Goal: Task Accomplishment & Management: Manage account settings

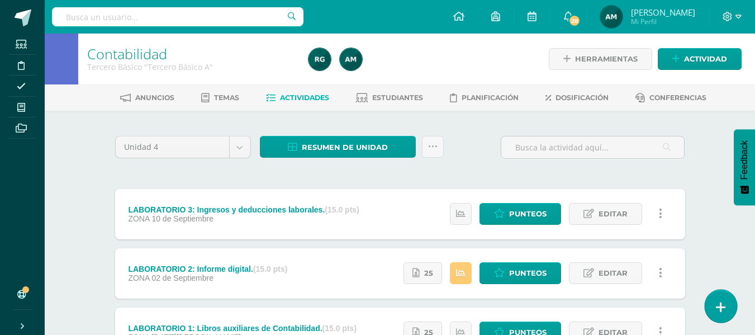
click at [723, 307] on icon at bounding box center [721, 307] width 10 height 13
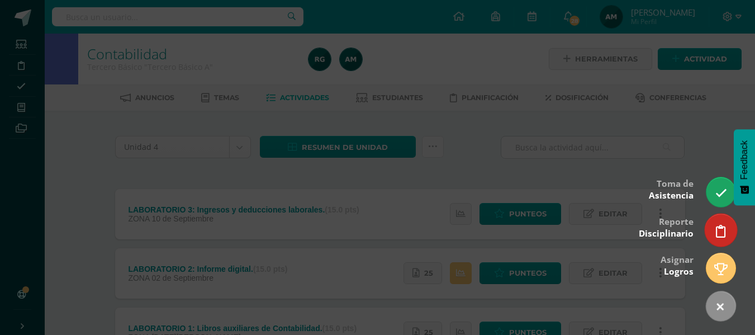
click at [717, 233] on icon at bounding box center [721, 231] width 10 height 13
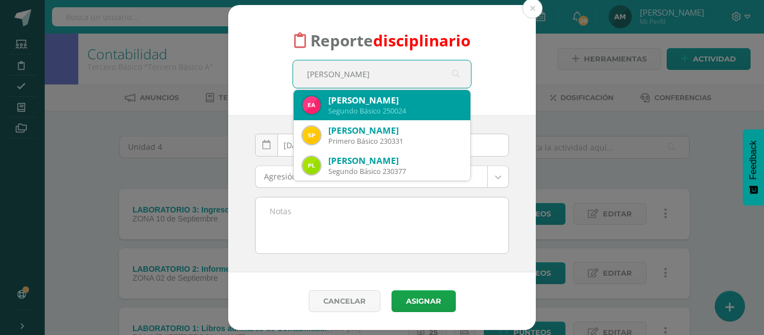
type input "sara la"
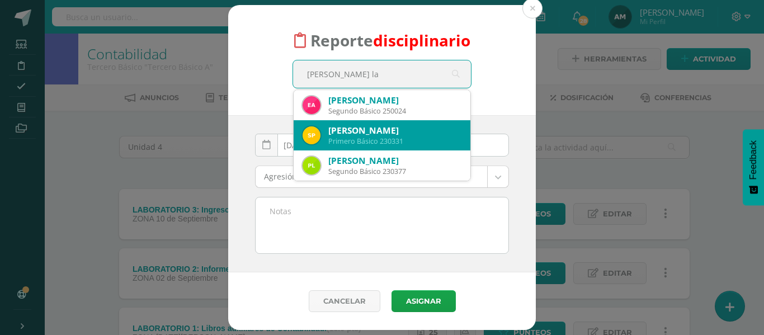
click at [366, 134] on div "Sara Inés Prado Lam" at bounding box center [394, 131] width 133 height 12
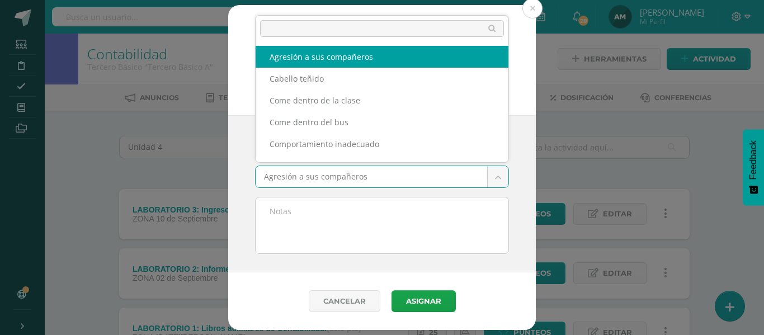
click at [306, 178] on body "Reporte disciplinario Sara Inés Prado Lam Primero Básico 230331 sara la 2025-09…" at bounding box center [382, 216] width 764 height 432
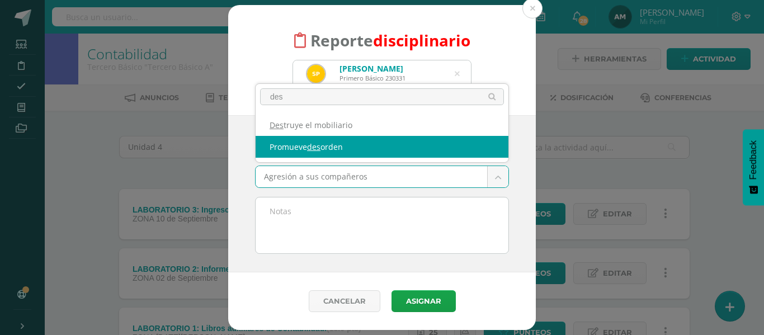
type input "des"
select select "23"
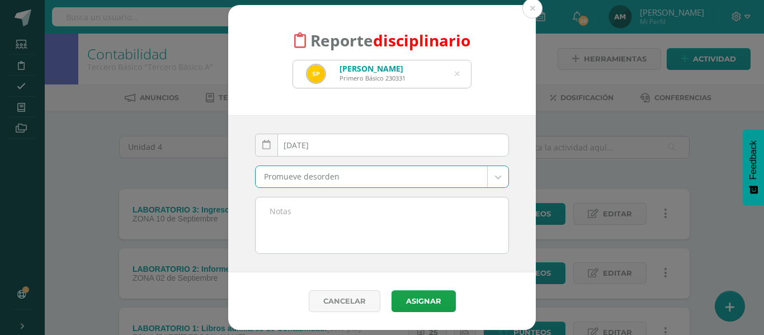
click at [298, 202] on textarea at bounding box center [382, 225] width 253 height 56
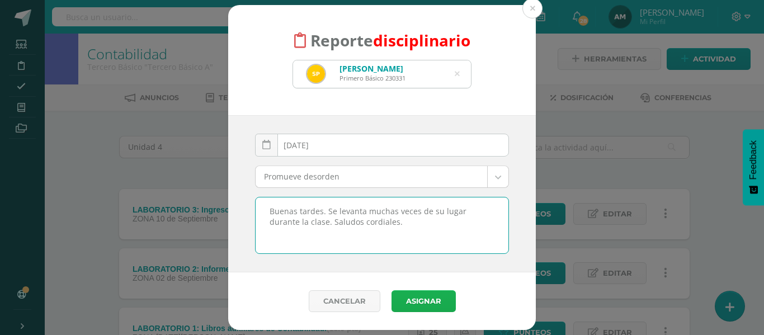
type textarea "Buenas tardes. Se levanta muchas veces de su lugar durante la clase. Saludos co…"
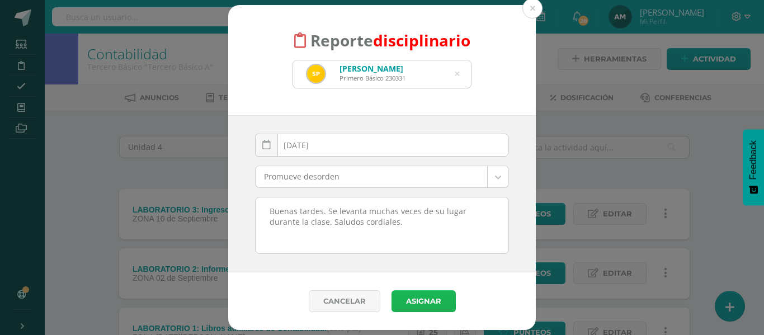
click at [433, 301] on button "Asignar" at bounding box center [423, 301] width 64 height 22
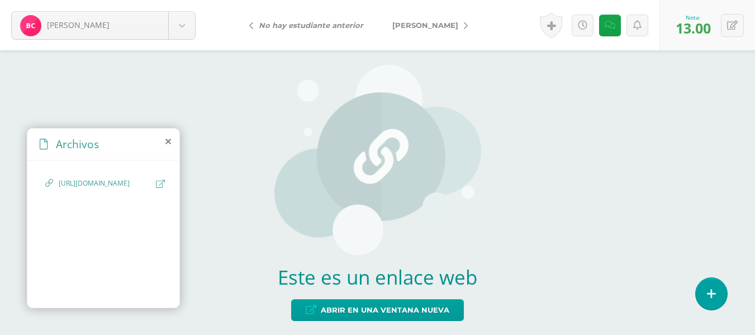
click at [468, 25] on icon at bounding box center [466, 26] width 4 height 8
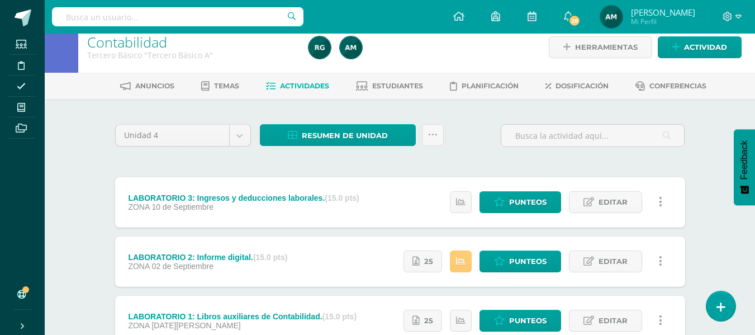
scroll to position [8, 0]
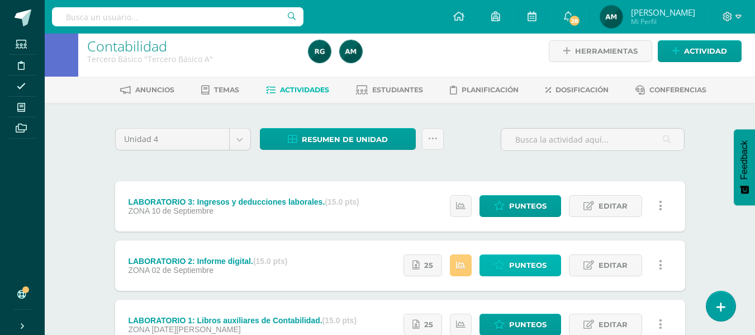
click at [516, 261] on span "Punteos" at bounding box center [527, 265] width 37 height 21
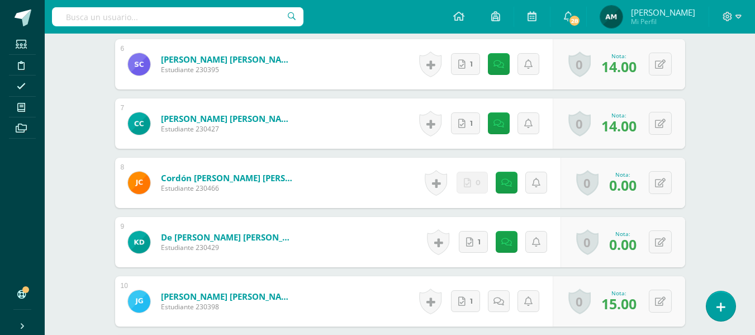
scroll to position [659, 0]
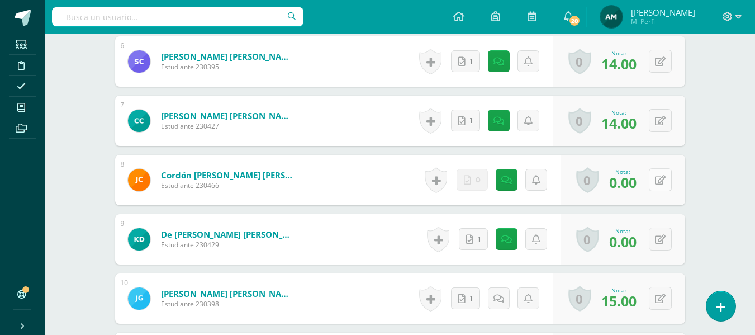
click at [664, 183] on icon at bounding box center [660, 181] width 11 height 10
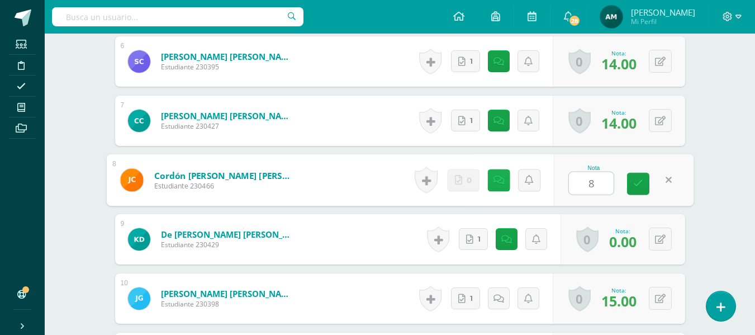
type input "8"
click at [491, 177] on link at bounding box center [499, 179] width 22 height 22
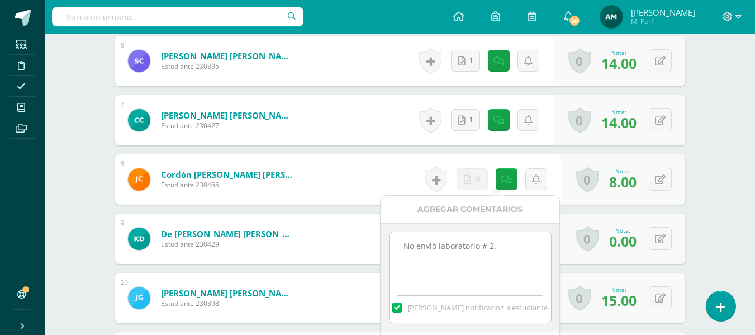
click at [511, 253] on textarea "No envió laboratorio # 2." at bounding box center [471, 260] width 162 height 56
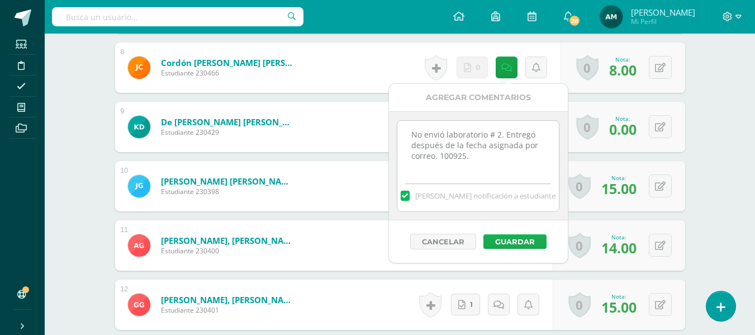
type textarea "No envió laboratorio # 2. Entregó después de la fecha asignada por correo. 1009…"
click at [529, 239] on button "Guardar" at bounding box center [515, 241] width 63 height 15
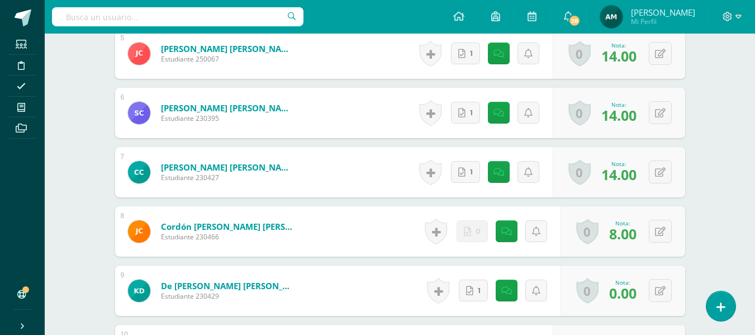
scroll to position [548, 0]
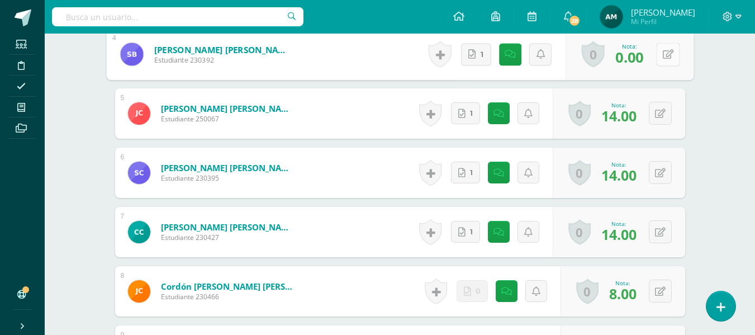
click at [661, 56] on button at bounding box center [667, 53] width 23 height 23
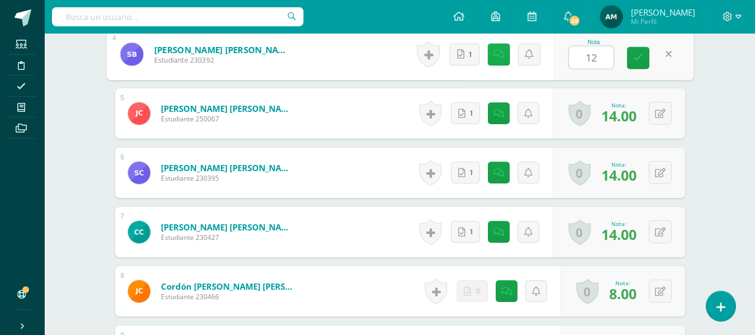
type input "12"
click at [504, 55] on icon at bounding box center [498, 54] width 11 height 10
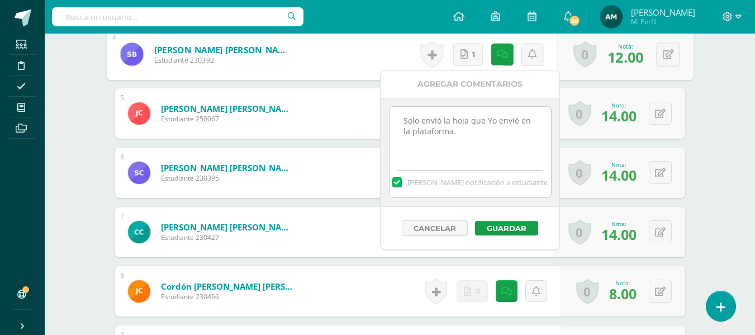
click at [495, 151] on textarea "Solo envió la hoja que Yo envié en la plataforma." at bounding box center [471, 135] width 162 height 56
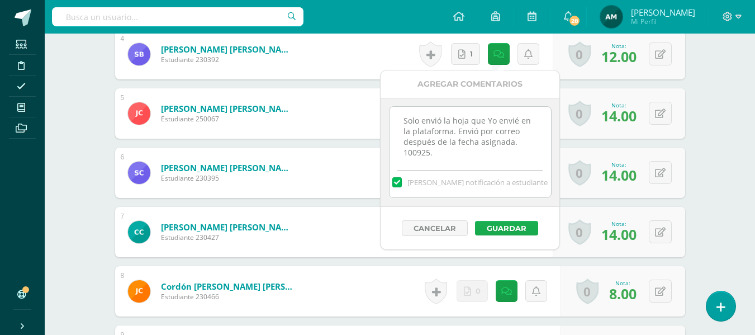
type textarea "Solo envió la hoja que Yo envié en la plataforma. Envió por correo después de l…"
click at [502, 229] on button "Guardar" at bounding box center [506, 228] width 63 height 15
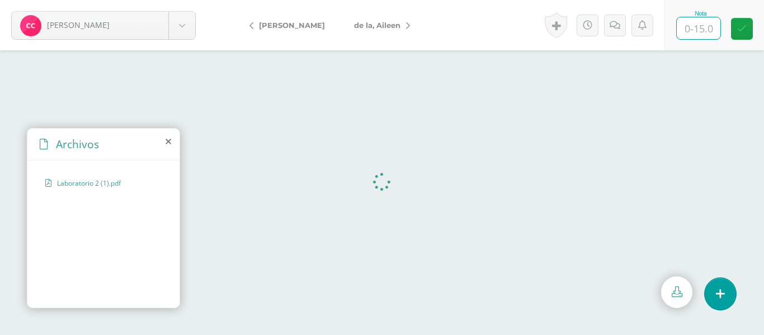
click at [698, 32] on input "text" at bounding box center [699, 28] width 44 height 22
type input "14"
click at [617, 25] on icon at bounding box center [614, 26] width 11 height 10
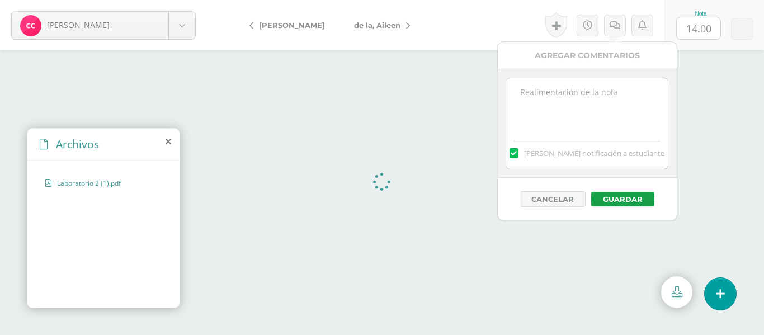
click at [564, 102] on textarea at bounding box center [587, 106] width 162 height 56
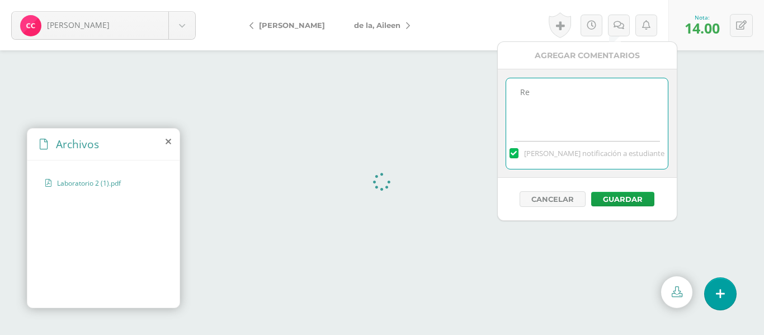
type textarea "R"
type textarea "Redacción en recomendaciones."
click at [624, 200] on button "Guardar" at bounding box center [622, 199] width 63 height 15
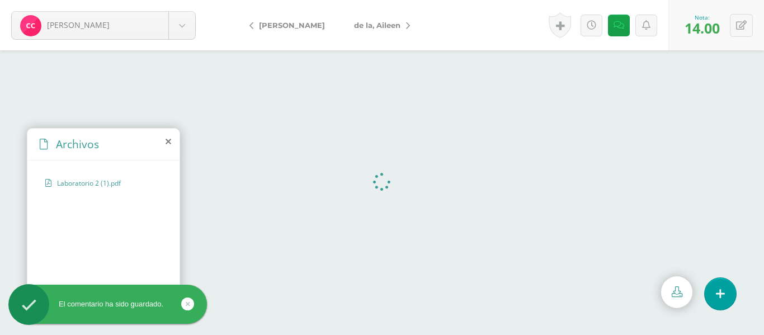
click at [406, 24] on icon at bounding box center [408, 26] width 4 height 8
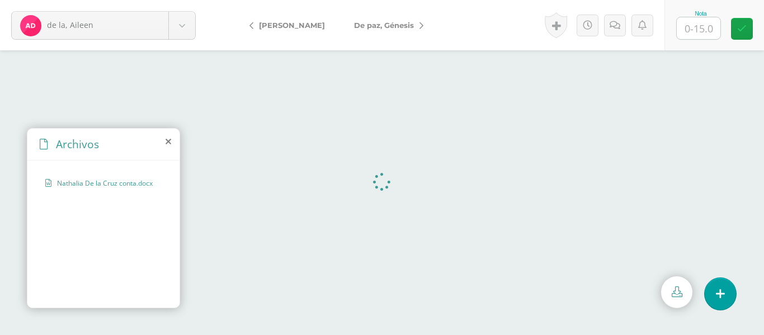
click at [700, 34] on input "text" at bounding box center [699, 28] width 44 height 22
type input "15"
click at [432, 25] on link "De paz, Génesis" at bounding box center [385, 25] width 93 height 27
click at [694, 26] on input "text" at bounding box center [699, 28] width 44 height 22
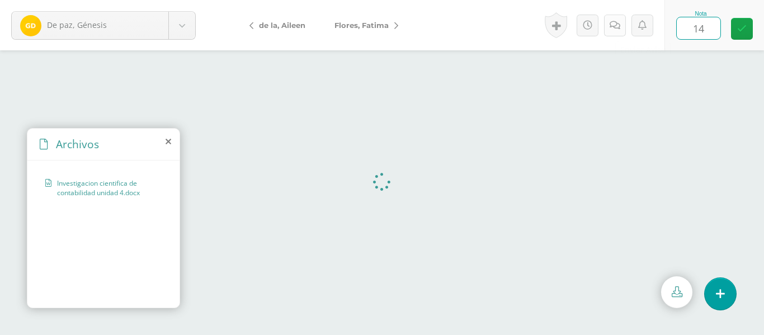
type input "14"
click at [619, 25] on icon at bounding box center [614, 26] width 11 height 10
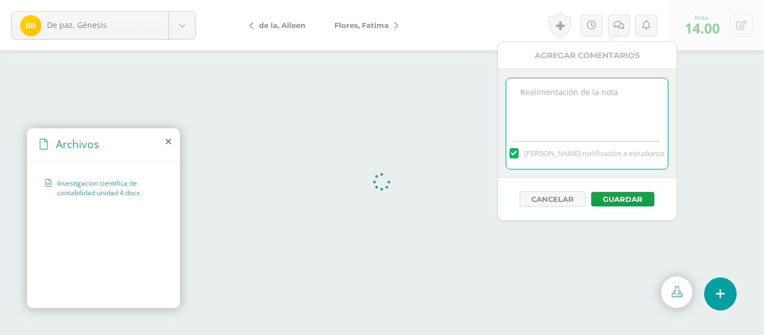
click at [574, 103] on textarea at bounding box center [587, 106] width 162 height 56
type textarea "Redacción de las recomendaciones."
click at [644, 201] on button "Guardar" at bounding box center [622, 199] width 63 height 15
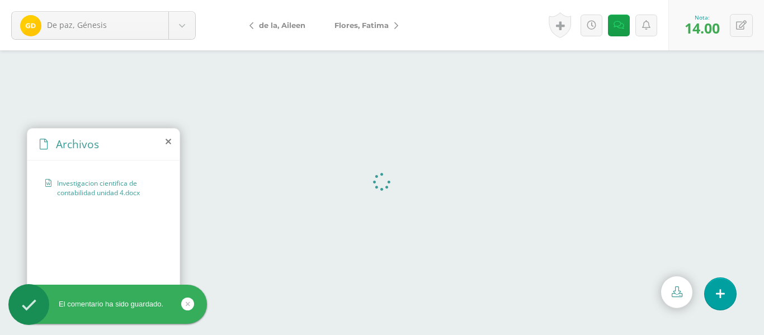
click at [398, 22] on icon at bounding box center [396, 26] width 4 height 8
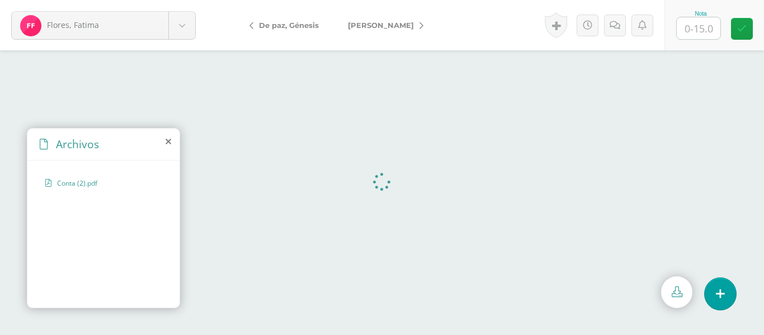
click at [696, 27] on input "text" at bounding box center [699, 28] width 44 height 22
type input "14"
click at [616, 25] on icon at bounding box center [614, 26] width 11 height 10
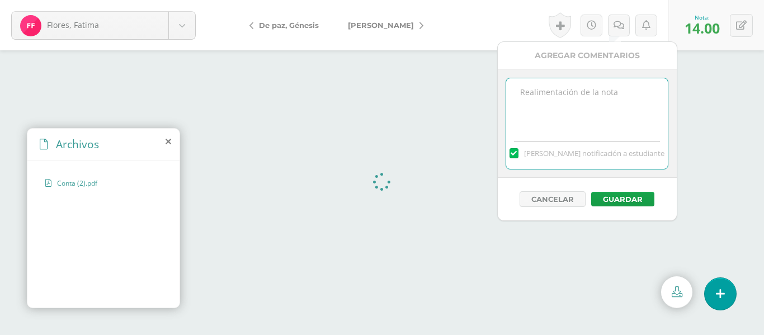
click at [568, 117] on textarea at bounding box center [587, 106] width 162 height 56
type textarea "Redacción de recomendaciones."
click at [631, 197] on button "Guardar" at bounding box center [622, 199] width 63 height 15
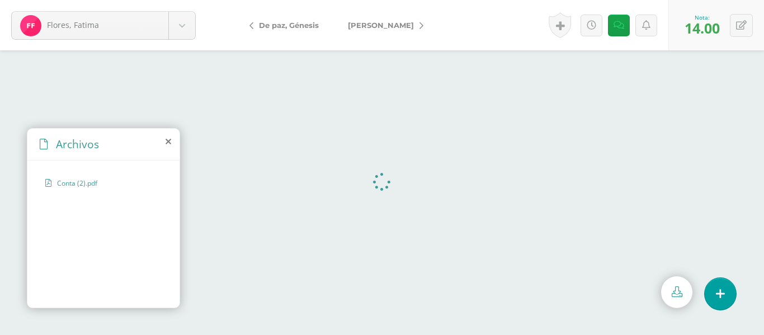
click at [419, 28] on icon at bounding box center [421, 26] width 4 height 8
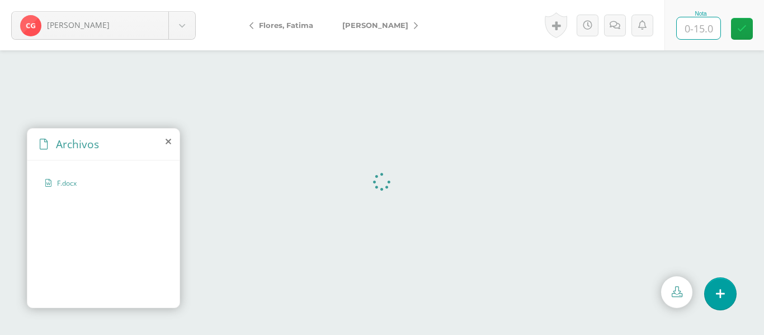
click at [699, 32] on input "text" at bounding box center [699, 28] width 44 height 22
type input "13"
click at [612, 24] on icon at bounding box center [614, 26] width 11 height 10
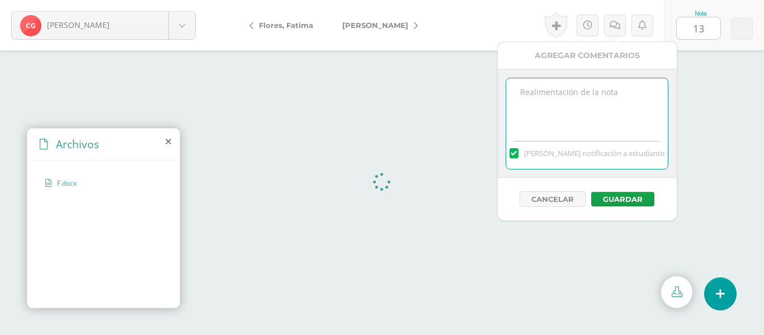
click at [569, 88] on textarea at bounding box center [587, 106] width 162 height 56
type textarea "Trabajo incompleto, faltan recomendaciones."
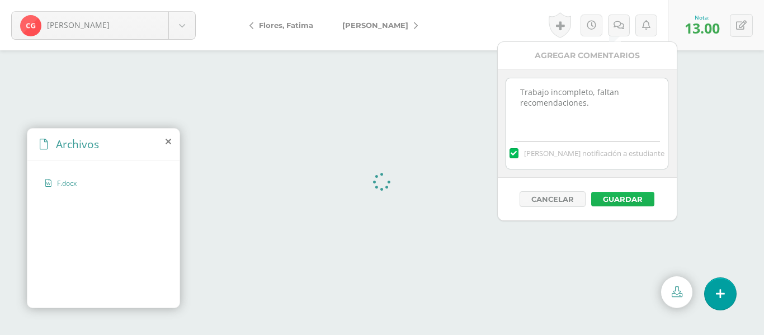
click at [632, 198] on button "Guardar" at bounding box center [622, 199] width 63 height 15
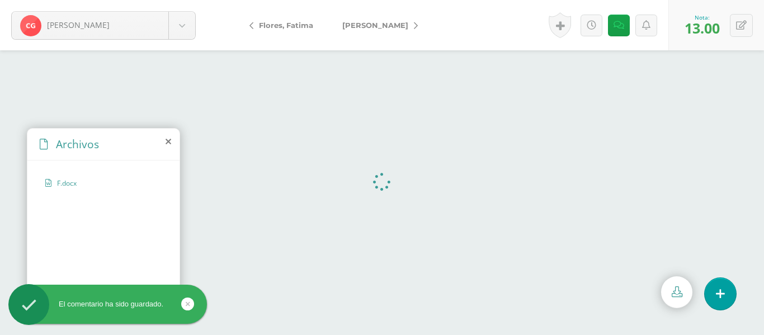
click at [414, 25] on icon at bounding box center [416, 26] width 4 height 8
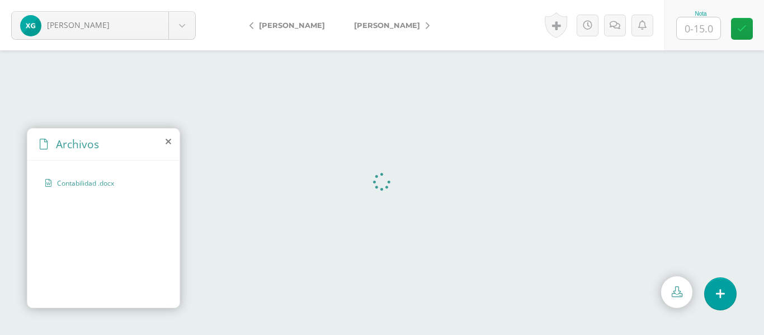
click at [250, 27] on icon at bounding box center [251, 26] width 4 height 8
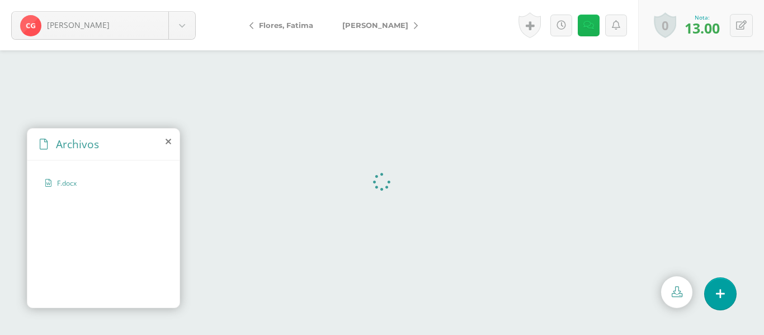
click at [584, 27] on icon at bounding box center [588, 26] width 11 height 10
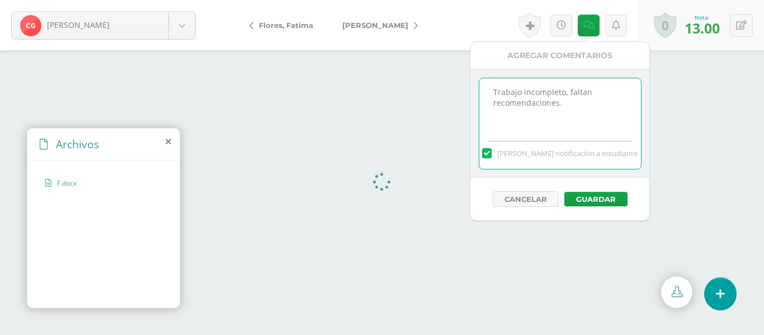
click at [588, 108] on textarea "Trabajo incompleto, faltan recomendaciones." at bounding box center [560, 106] width 162 height 56
type textarea "Trabajo incompleto, faltan recomendaciones. Documento PDF."
click at [598, 201] on button "Guardar" at bounding box center [595, 199] width 63 height 15
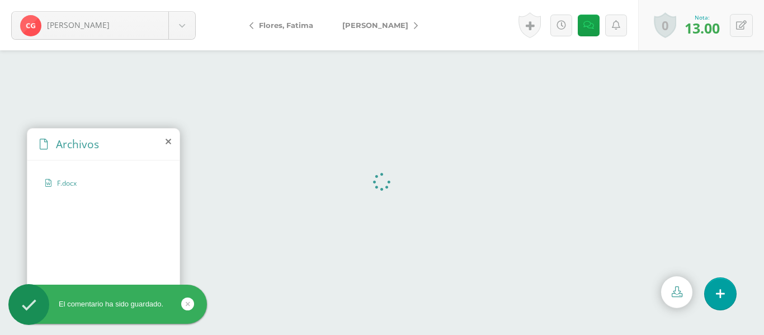
click at [250, 25] on icon at bounding box center [251, 26] width 4 height 8
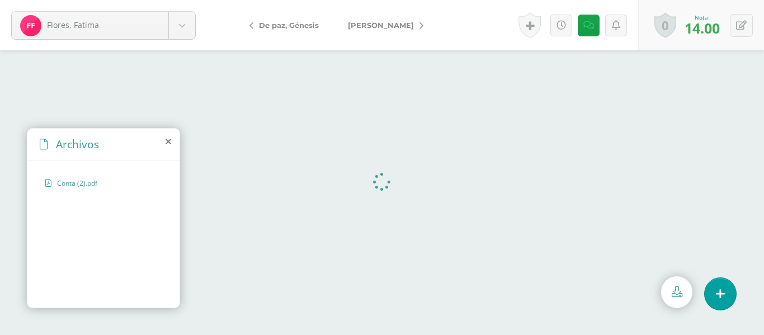
click at [248, 26] on link "De paz, Génesis" at bounding box center [286, 25] width 93 height 27
click at [745, 22] on icon at bounding box center [741, 26] width 11 height 10
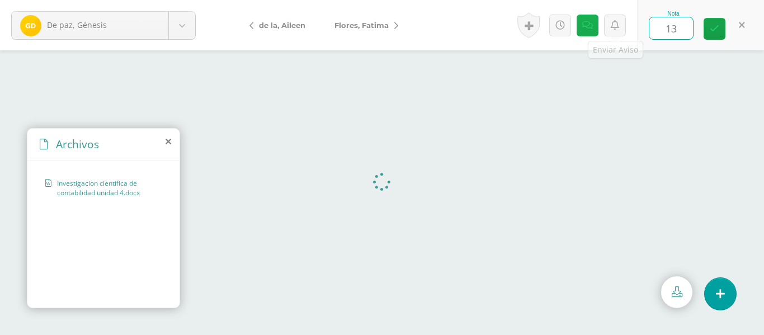
type input "13"
click at [591, 27] on icon at bounding box center [587, 26] width 11 height 10
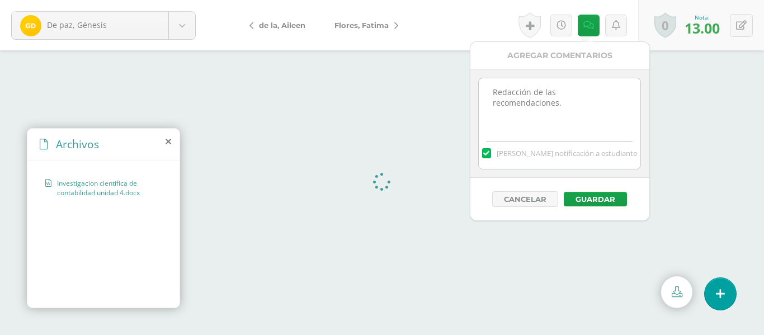
click at [624, 86] on textarea "Redacción de las recomendaciones." at bounding box center [560, 106] width 162 height 56
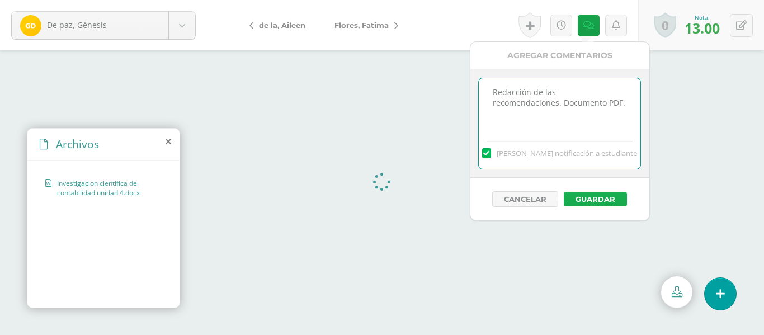
type textarea "Redacción de las recomendaciones. Documento PDF."
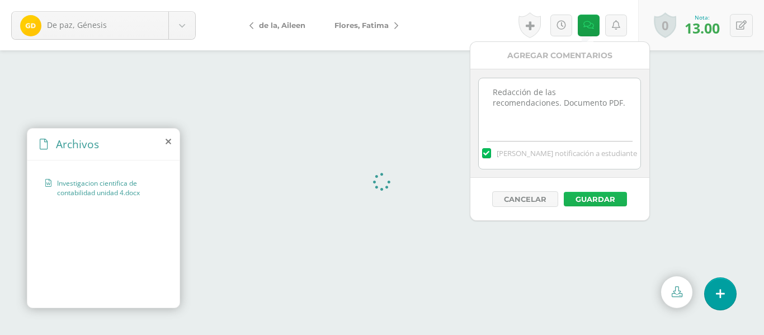
click at [614, 198] on button "Guardar" at bounding box center [595, 199] width 63 height 15
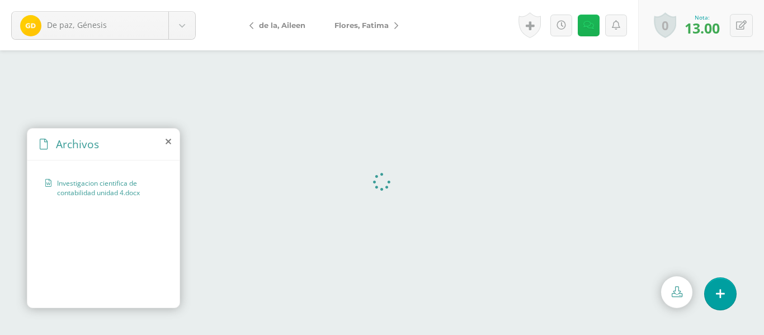
click at [587, 31] on link at bounding box center [589, 26] width 22 height 22
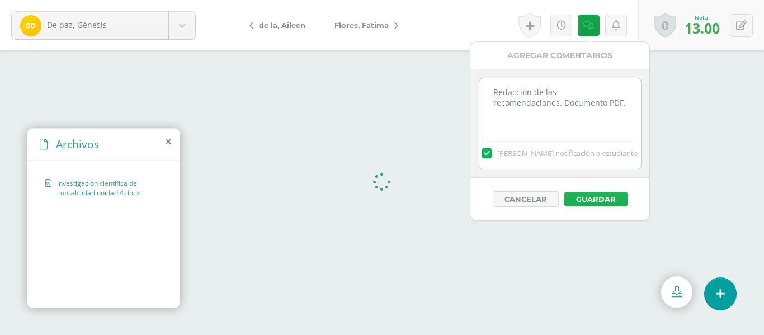
click at [605, 201] on button "Guardar" at bounding box center [595, 199] width 63 height 15
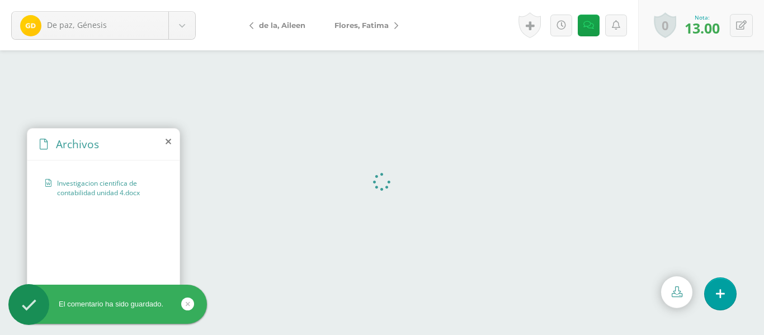
click at [250, 29] on icon at bounding box center [251, 26] width 4 height 8
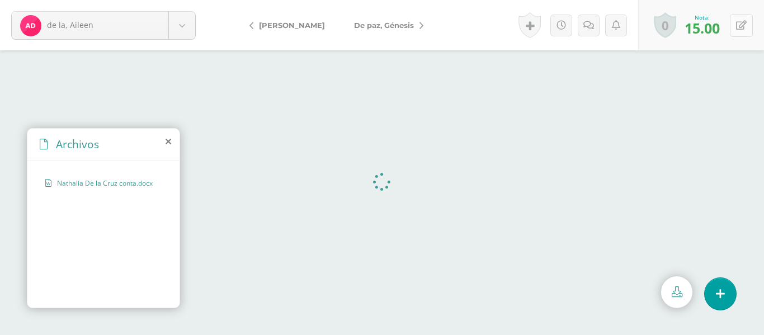
click at [742, 26] on icon at bounding box center [741, 26] width 11 height 10
type input "14"
click at [590, 27] on icon at bounding box center [587, 26] width 11 height 10
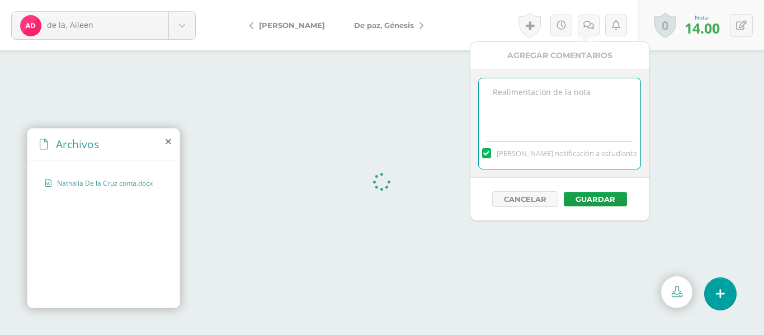
click at [550, 93] on textarea at bounding box center [560, 106] width 162 height 56
type textarea "Documento PDF."
click at [612, 200] on button "Guardar" at bounding box center [595, 199] width 63 height 15
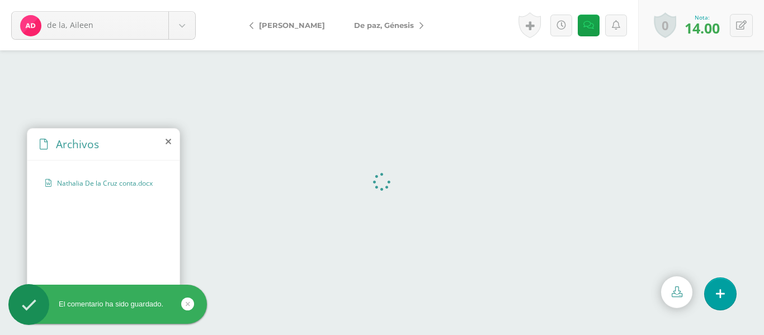
click at [252, 29] on icon at bounding box center [251, 26] width 4 height 8
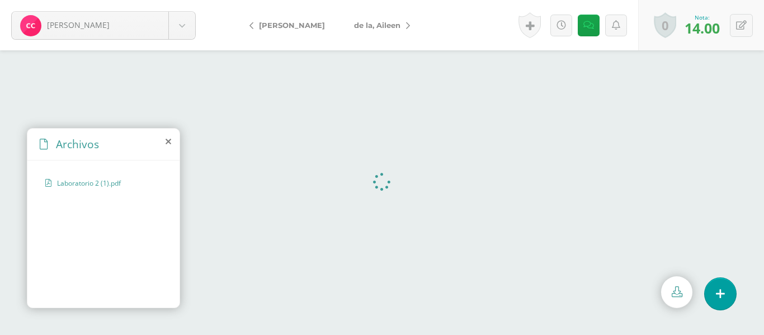
click at [250, 26] on icon at bounding box center [251, 26] width 4 height 8
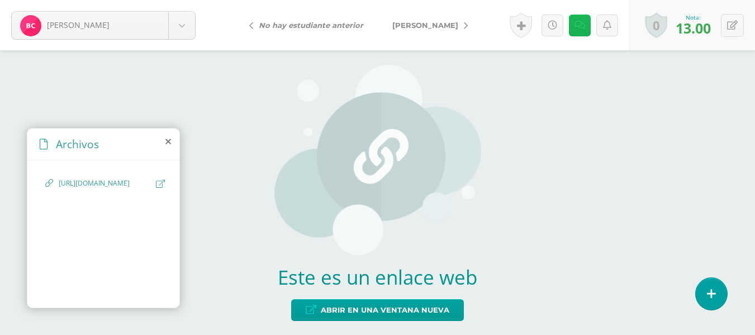
click at [586, 26] on link at bounding box center [580, 26] width 22 height 22
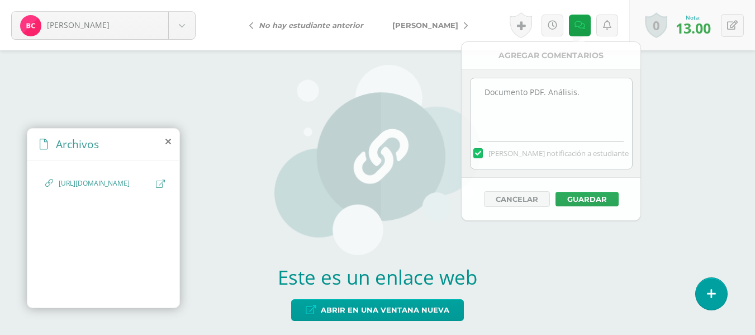
click at [250, 26] on icon at bounding box center [251, 26] width 4 height 8
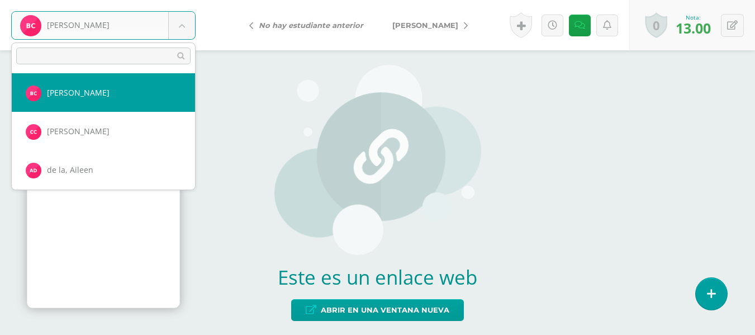
click at [186, 28] on body "Carrera, Bryan Carrera, Bryan Castañeda, Carlos de la, Aileen De paz, Génesis F…" at bounding box center [377, 167] width 755 height 335
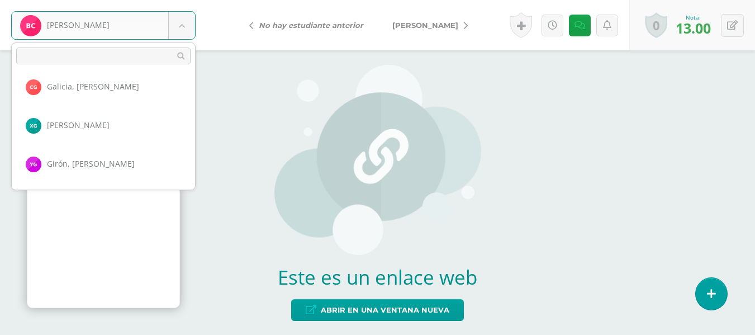
scroll to position [197, 0]
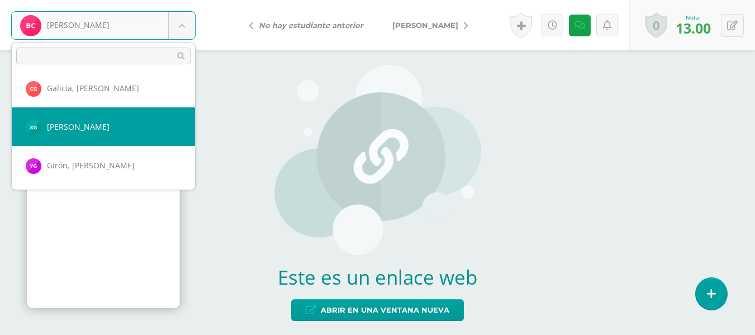
select select "142"
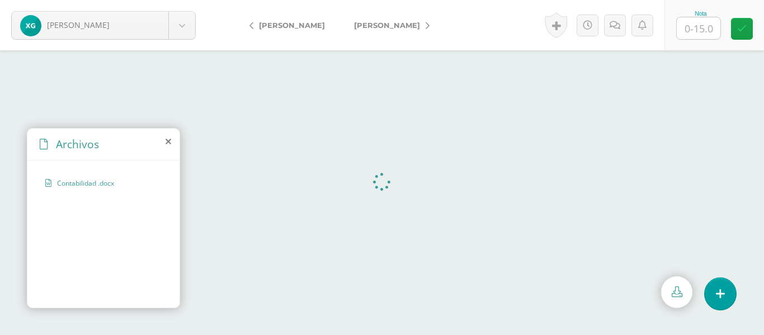
click at [699, 31] on input "text" at bounding box center [699, 28] width 44 height 22
type input "11"
click at [616, 29] on link at bounding box center [615, 26] width 22 height 22
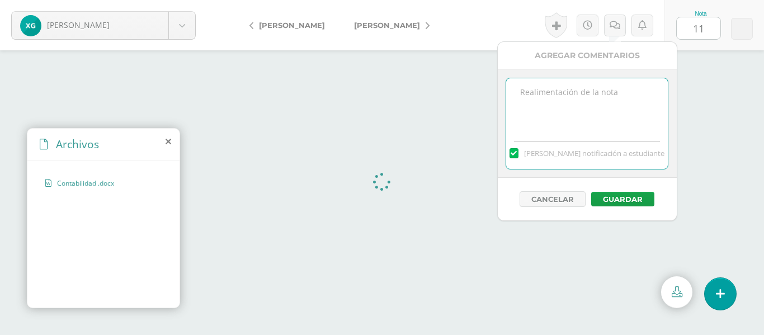
click at [571, 93] on textarea at bounding box center [587, 106] width 162 height 56
type textarea "Errores del punto 5 al 7. Documento en PDF."
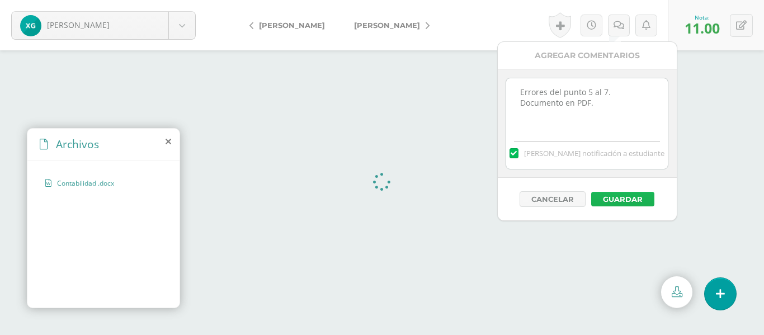
click at [633, 201] on button "Guardar" at bounding box center [622, 199] width 63 height 15
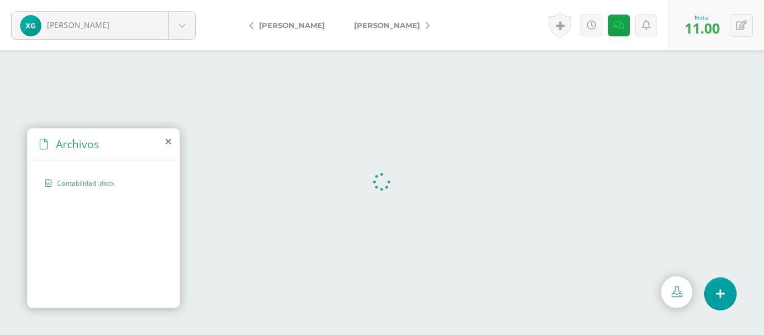
click at [425, 24] on icon at bounding box center [427, 26] width 4 height 8
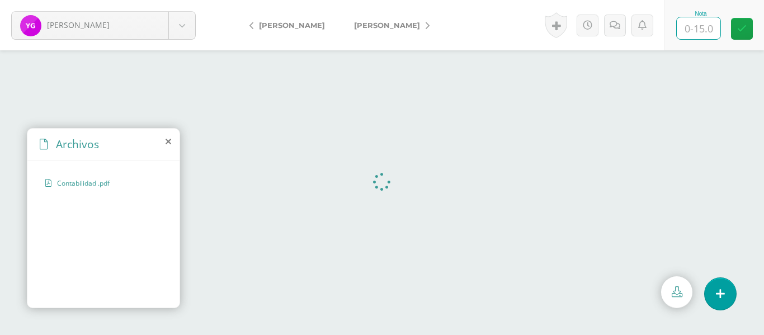
click at [698, 34] on input "text" at bounding box center [699, 28] width 44 height 22
type input "14"
click at [619, 27] on link at bounding box center [615, 26] width 22 height 22
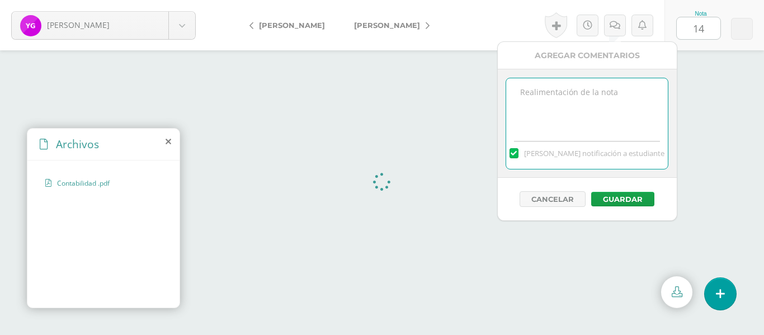
click at [576, 107] on textarea at bounding box center [587, 106] width 162 height 56
type textarea "r"
type textarea "Redacción de recomendaciones."
click at [644, 200] on button "Guardar" at bounding box center [622, 199] width 63 height 15
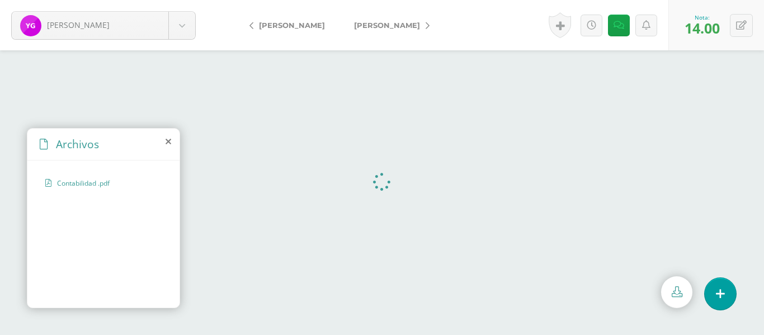
click at [425, 25] on icon at bounding box center [427, 26] width 4 height 8
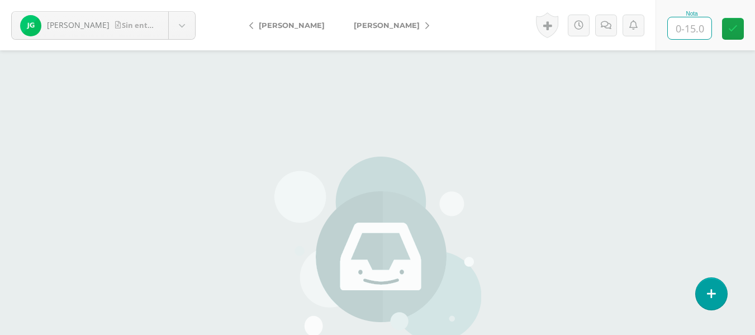
click at [681, 31] on input "text" at bounding box center [690, 28] width 44 height 22
type input "0"
click at [608, 25] on icon at bounding box center [606, 26] width 11 height 10
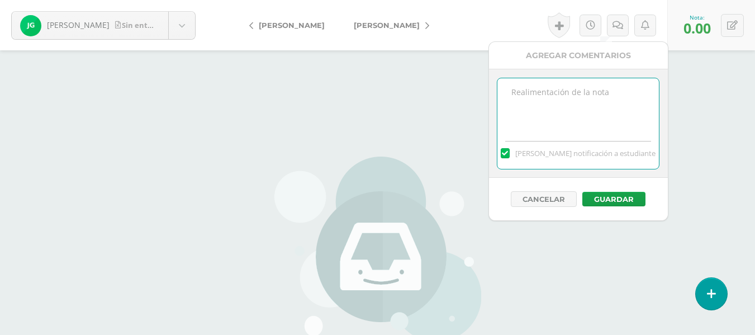
click at [560, 93] on textarea at bounding box center [579, 106] width 162 height 56
type textarea "No entregó laboratorio # 2."
click at [627, 201] on button "Guardar" at bounding box center [614, 199] width 63 height 15
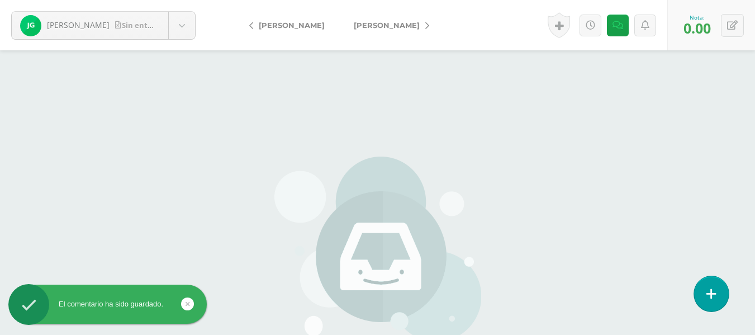
click at [714, 291] on icon at bounding box center [712, 293] width 10 height 13
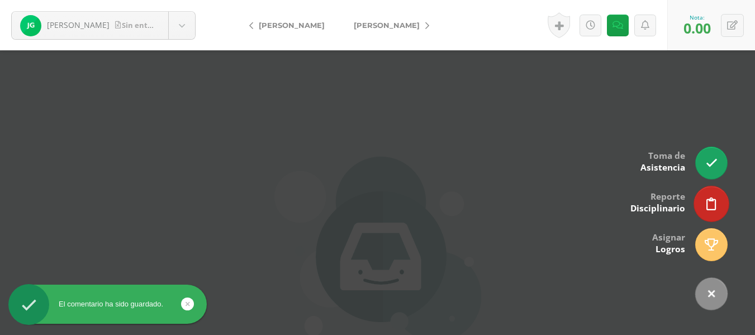
click at [713, 207] on icon at bounding box center [712, 203] width 10 height 13
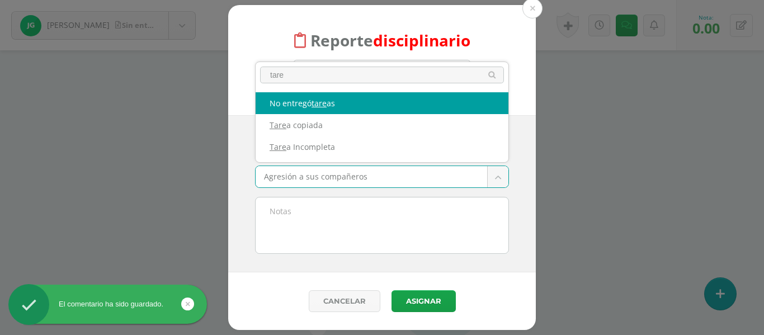
type input "tare"
select select "5"
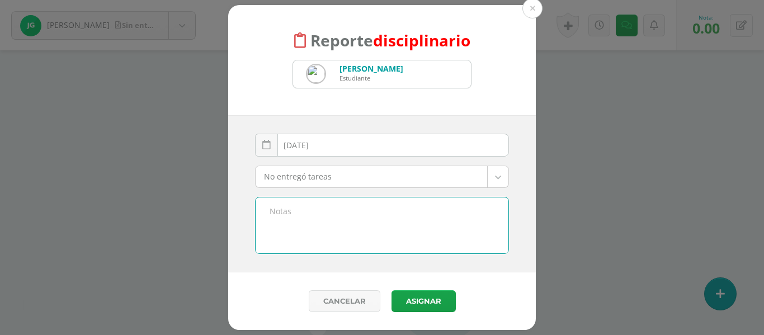
click at [278, 204] on textarea at bounding box center [382, 225] width 253 height 56
type textarea "Buenas tardes. No entregó laboratorio # 2. Saludos cordiales."
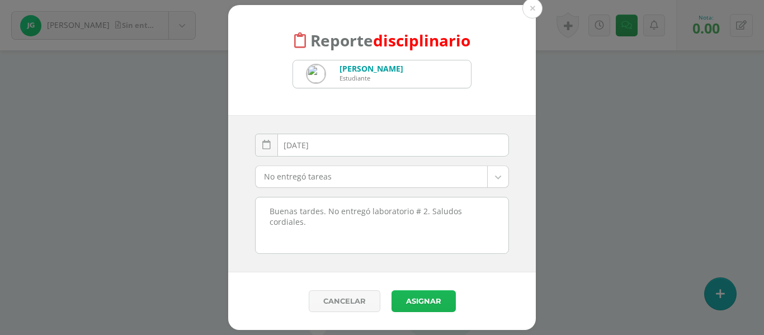
click at [424, 300] on button "Asignar" at bounding box center [423, 301] width 64 height 22
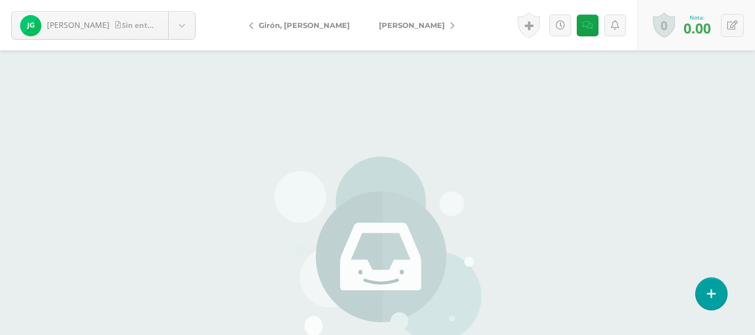
click at [451, 26] on icon at bounding box center [453, 26] width 4 height 8
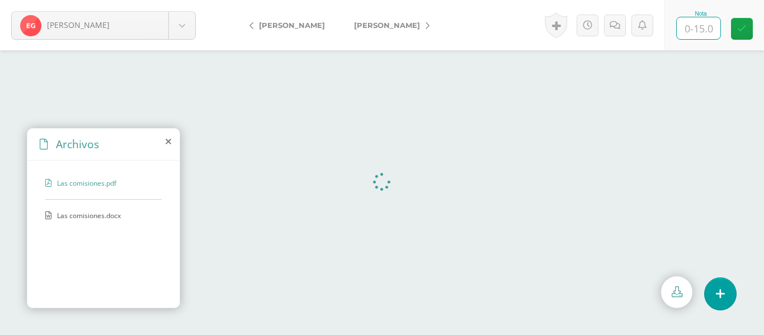
click at [699, 27] on input "text" at bounding box center [699, 28] width 44 height 22
type input "15"
click at [417, 31] on link "[PERSON_NAME]" at bounding box center [388, 25] width 99 height 27
click at [696, 28] on input "text" at bounding box center [699, 28] width 44 height 22
type input "14"
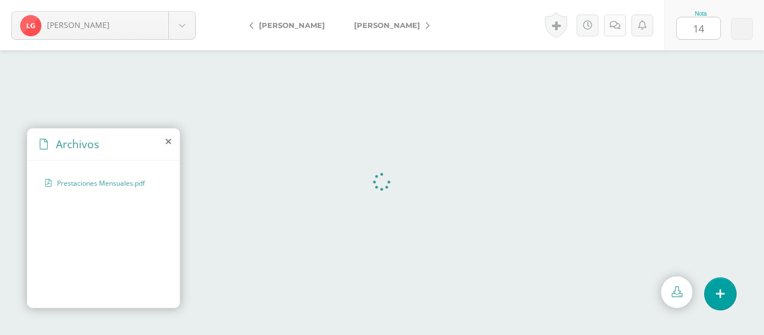
click at [618, 29] on icon at bounding box center [614, 26] width 11 height 10
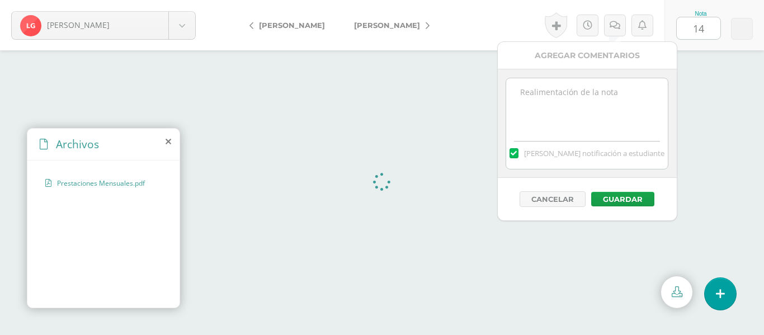
click at [561, 97] on textarea at bounding box center [587, 106] width 162 height 56
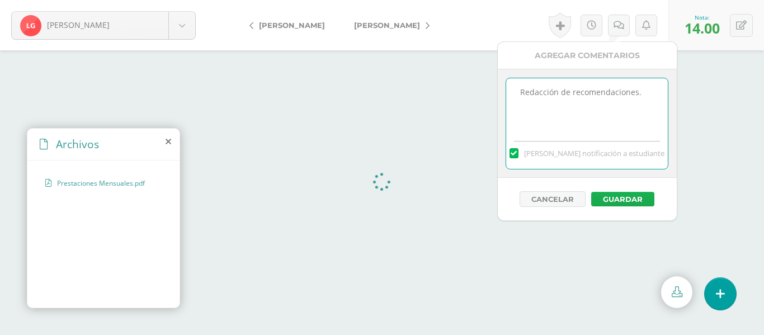
type textarea "Redacción de recomendaciones."
click at [619, 199] on button "Guardar" at bounding box center [622, 199] width 63 height 15
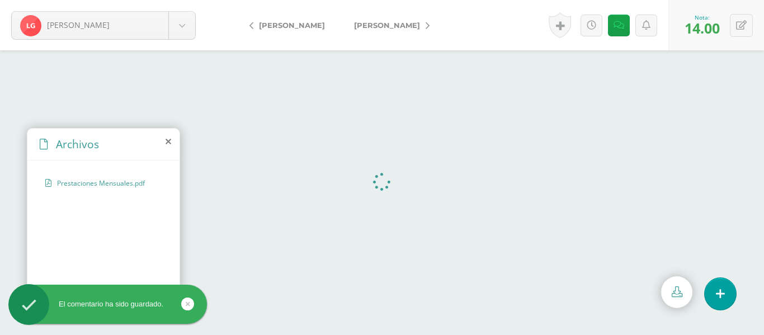
click at [428, 24] on icon at bounding box center [427, 26] width 4 height 8
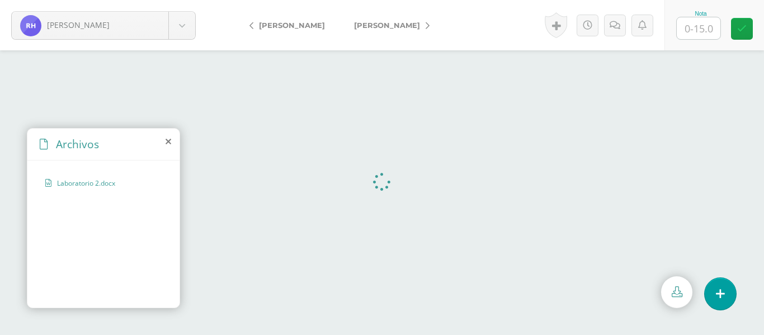
click at [693, 30] on input "text" at bounding box center [699, 28] width 44 height 22
type input "13"
click at [617, 27] on icon at bounding box center [614, 26] width 11 height 10
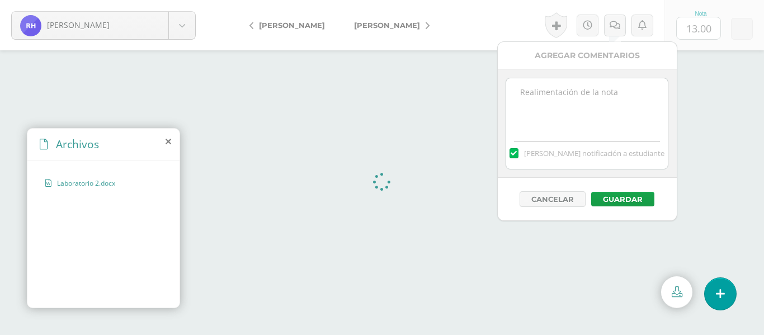
click at [579, 87] on textarea at bounding box center [587, 106] width 162 height 56
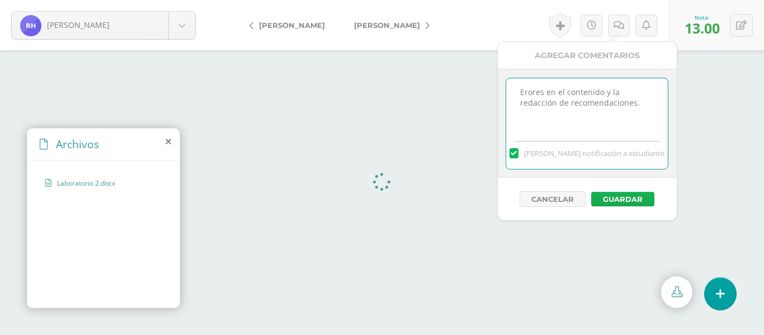
type textarea "Erores en el contenido y la redacción de recomendaciones."
click at [637, 202] on button "Guardar" at bounding box center [622, 199] width 63 height 15
